Goal: Obtain resource: Obtain resource

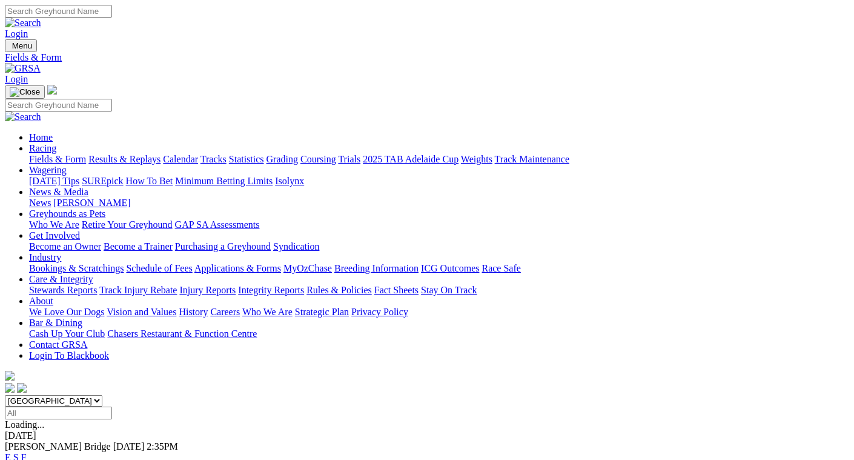
scroll to position [242, 0]
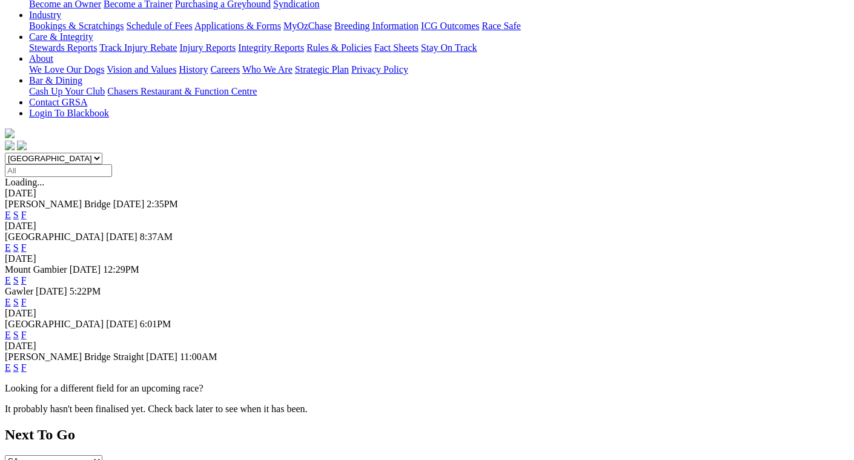
click at [27, 329] on link "F" at bounding box center [23, 334] width 5 height 10
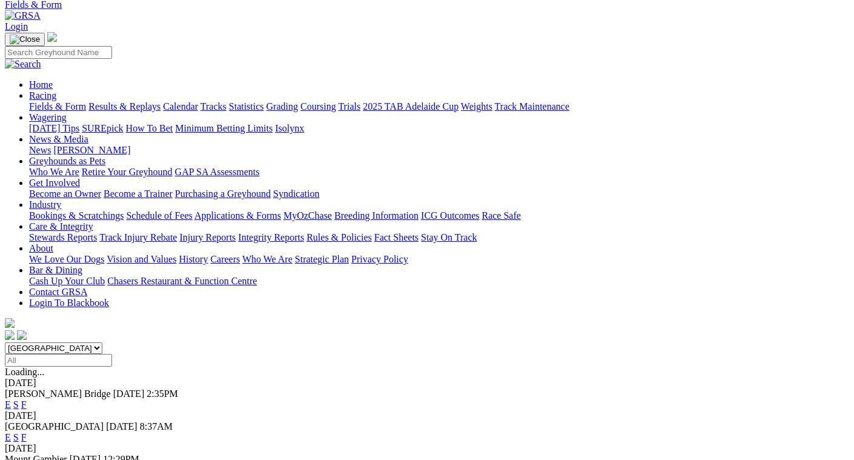
scroll to position [303, 0]
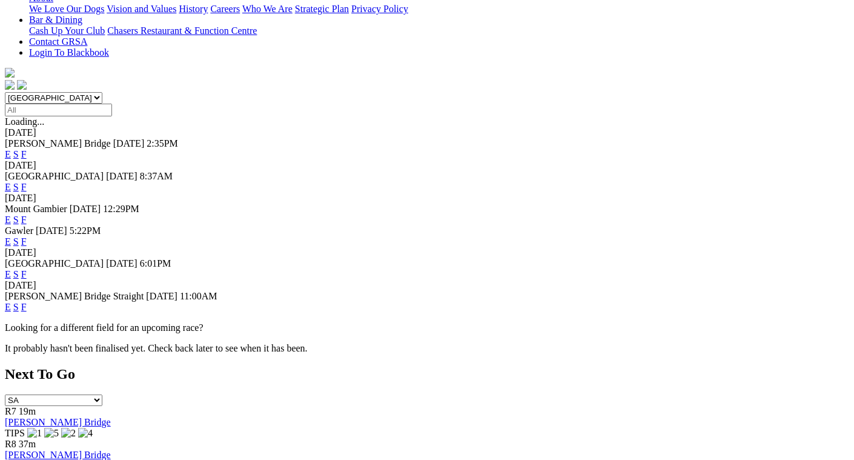
click at [27, 302] on link "F" at bounding box center [23, 307] width 5 height 10
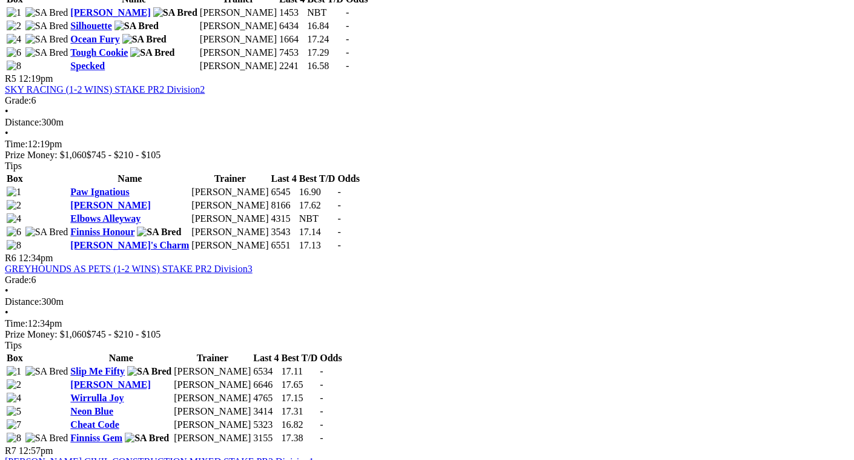
scroll to position [1332, 0]
